Goal: Check status

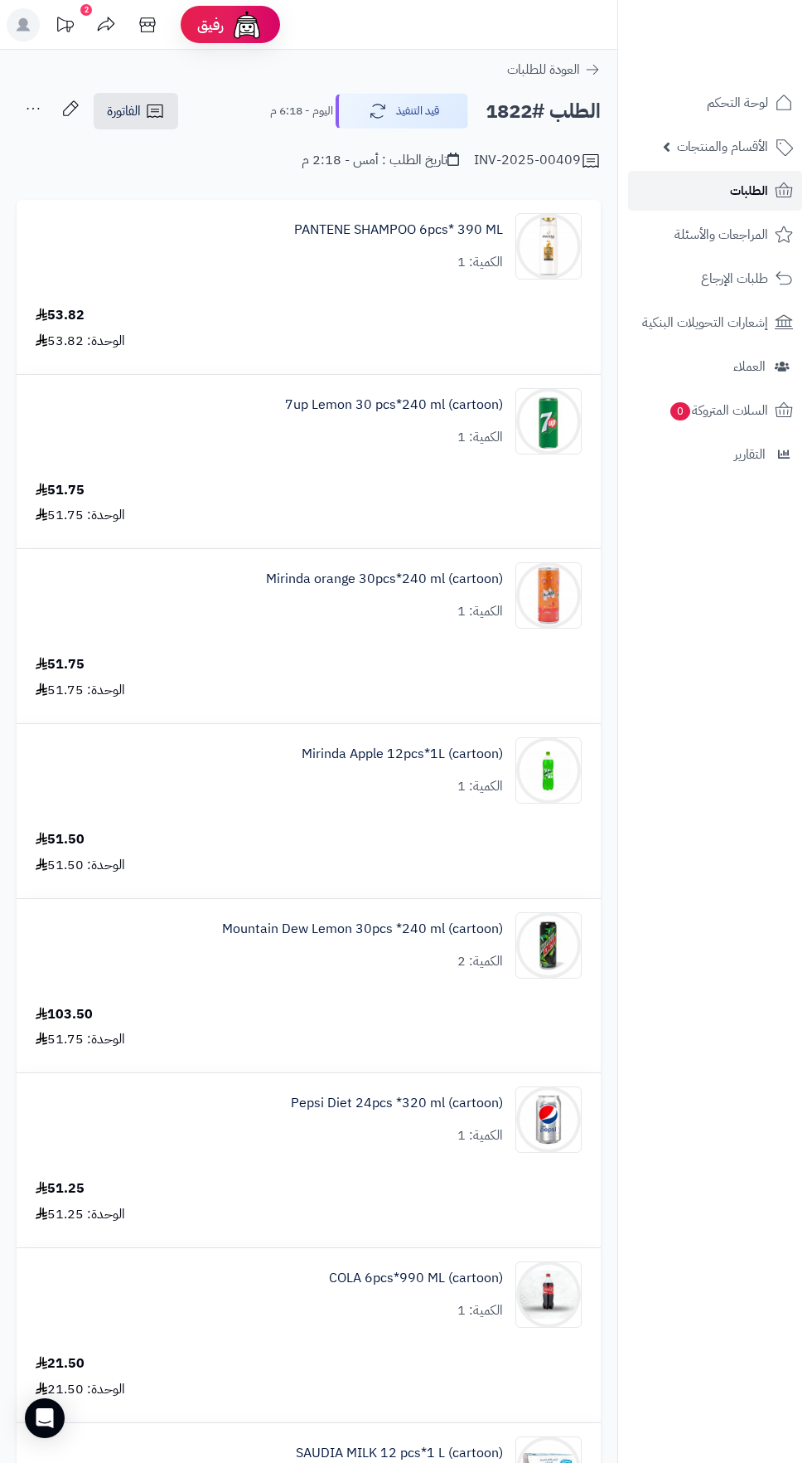
click at [759, 190] on span "الطلبات" at bounding box center [749, 190] width 38 height 23
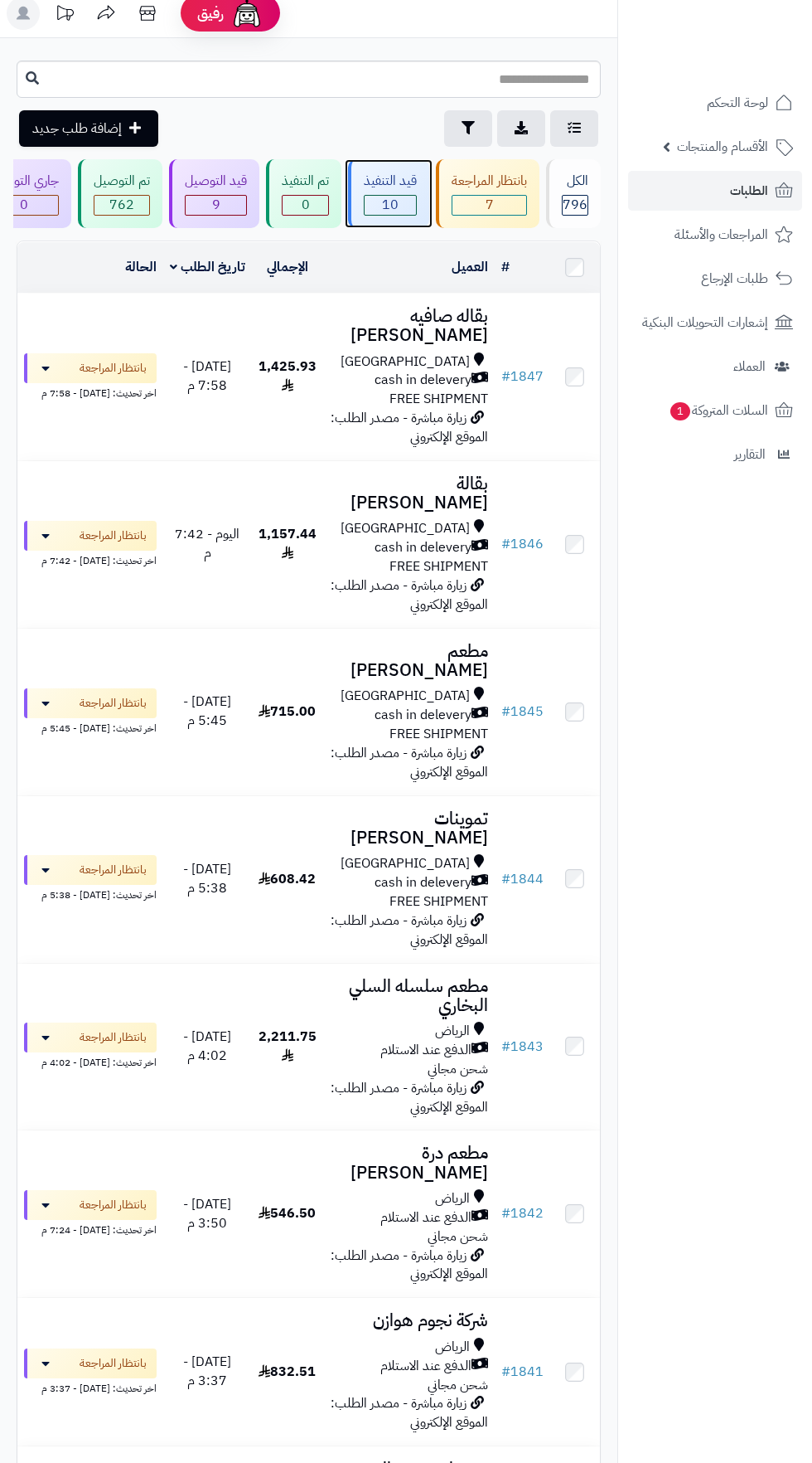
click at [398, 200] on span "10" at bounding box center [390, 205] width 51 height 19
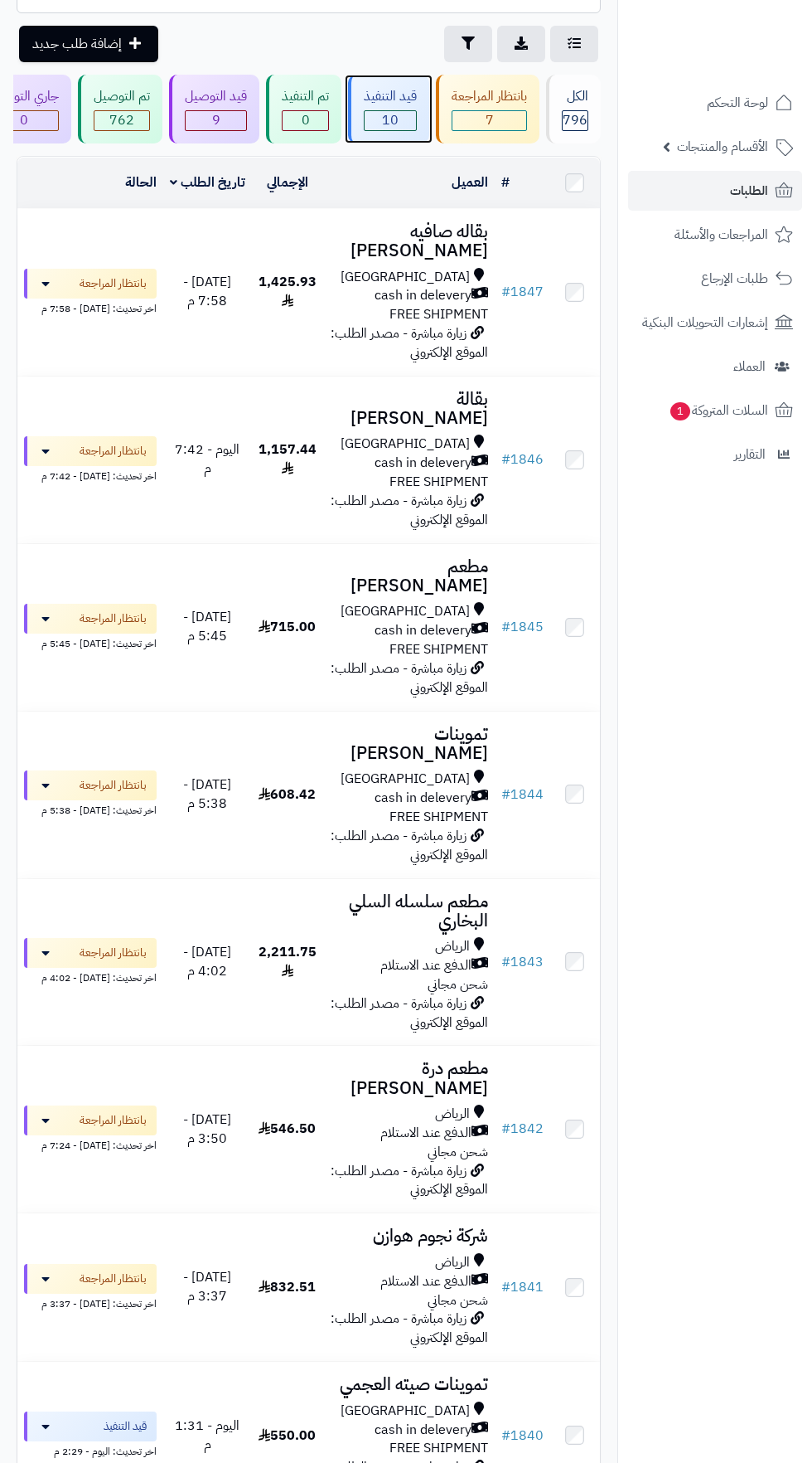
scroll to position [114, 0]
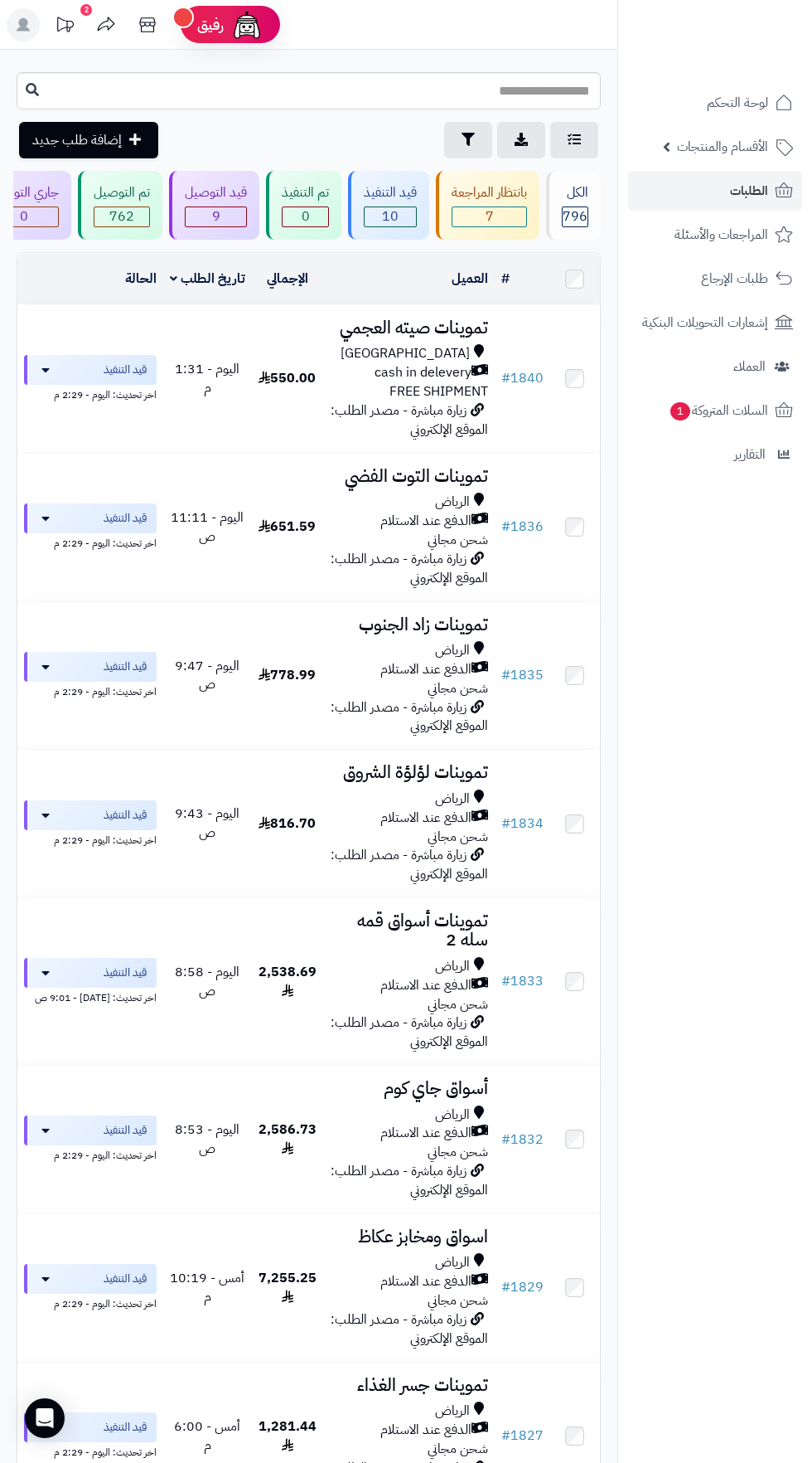
scroll to position [11, 0]
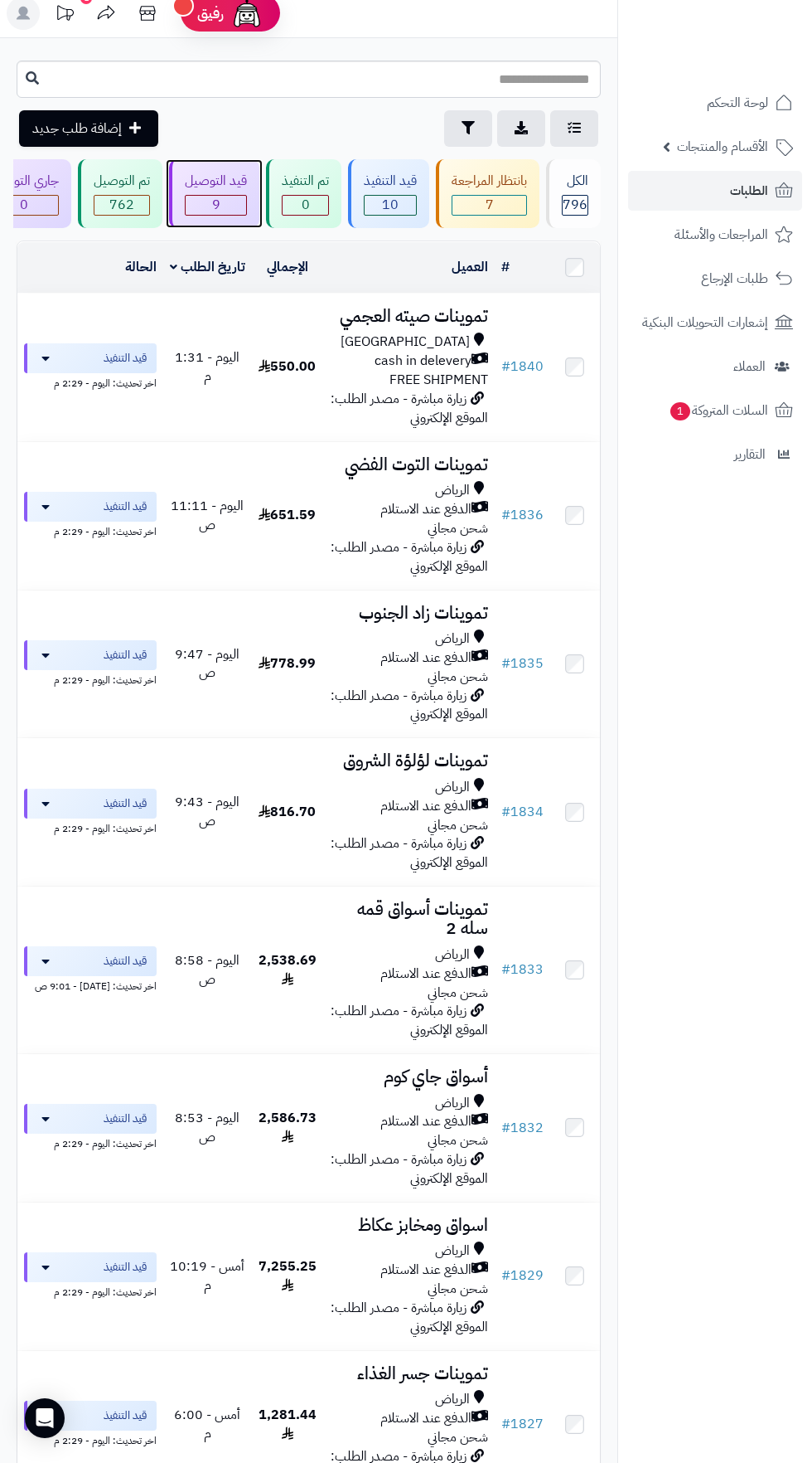
click at [245, 196] on span "9" at bounding box center [216, 205] width 61 height 19
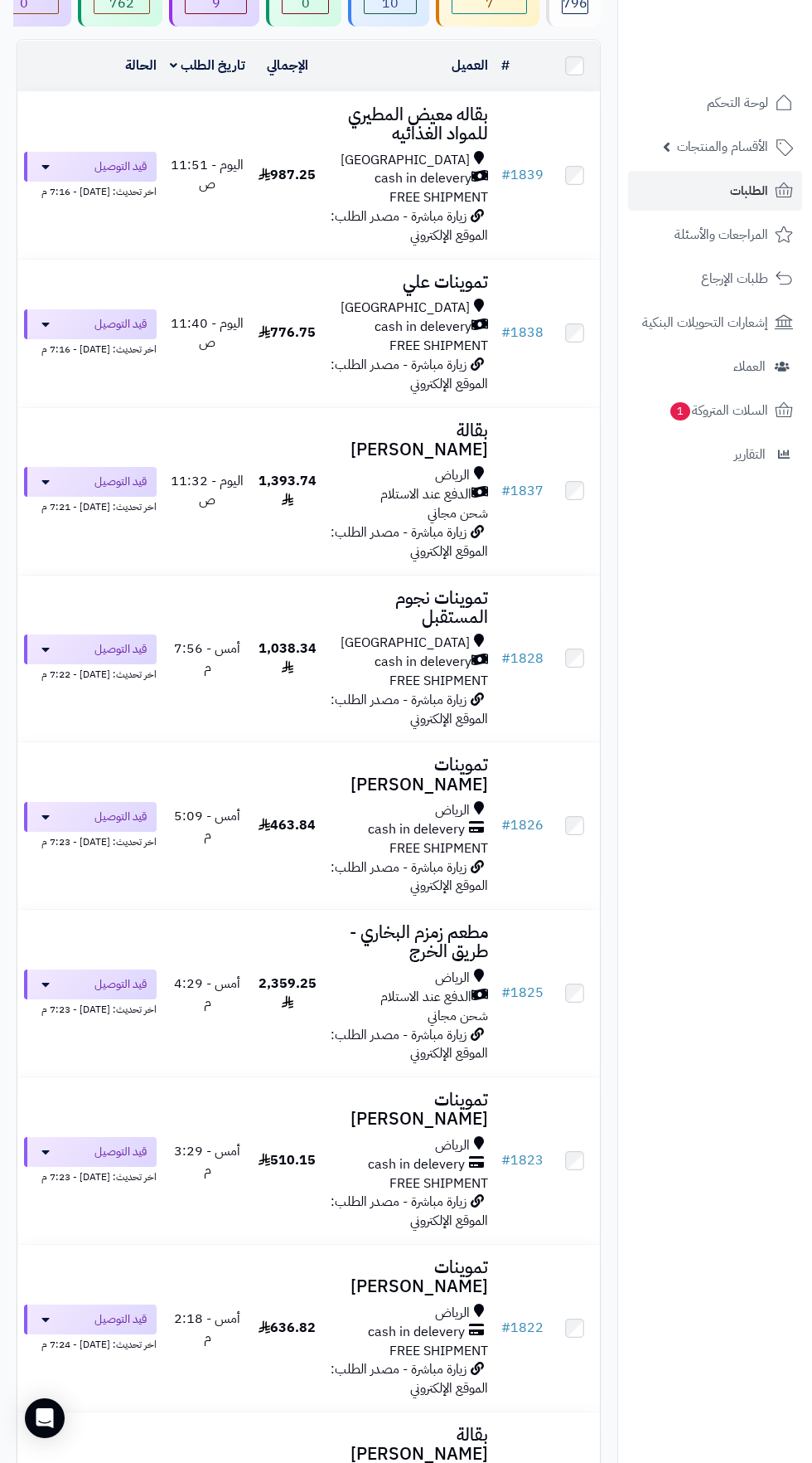
scroll to position [236, 0]
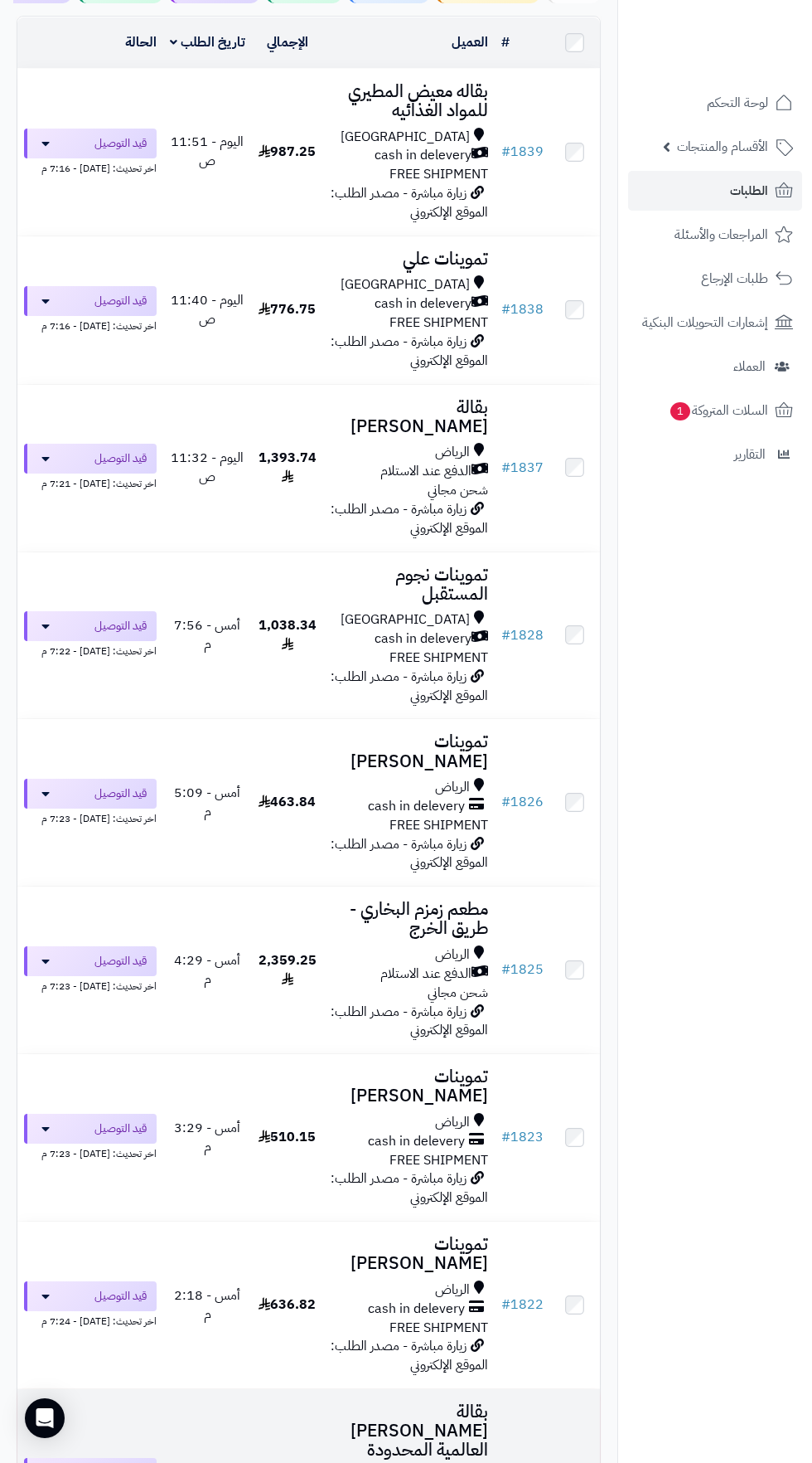
click at [229, 1462] on span "أمس - 1:58 م" at bounding box center [207, 1482] width 66 height 39
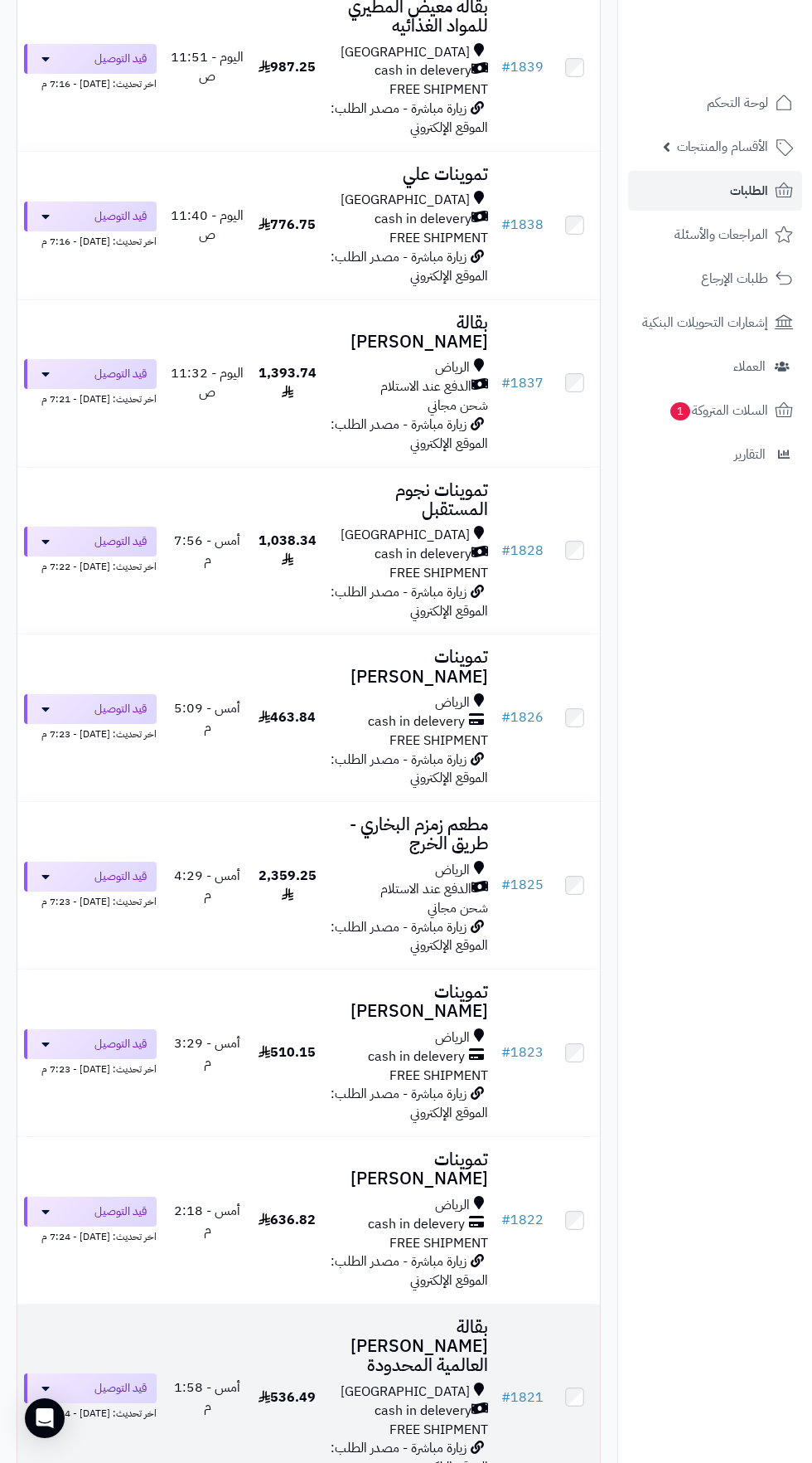
scroll to position [338, 0]
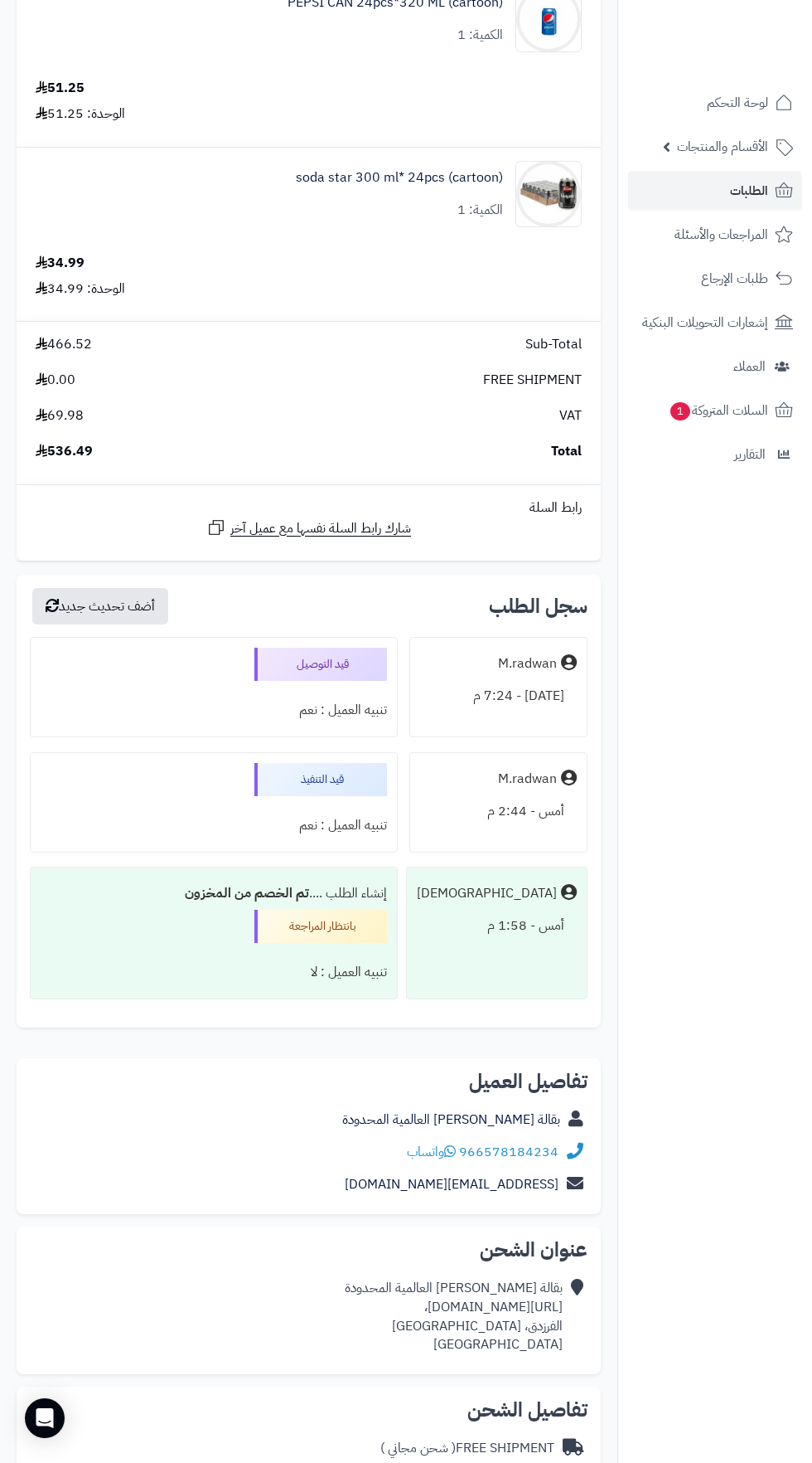
scroll to position [1287, 0]
